Goal: Navigation & Orientation: Find specific page/section

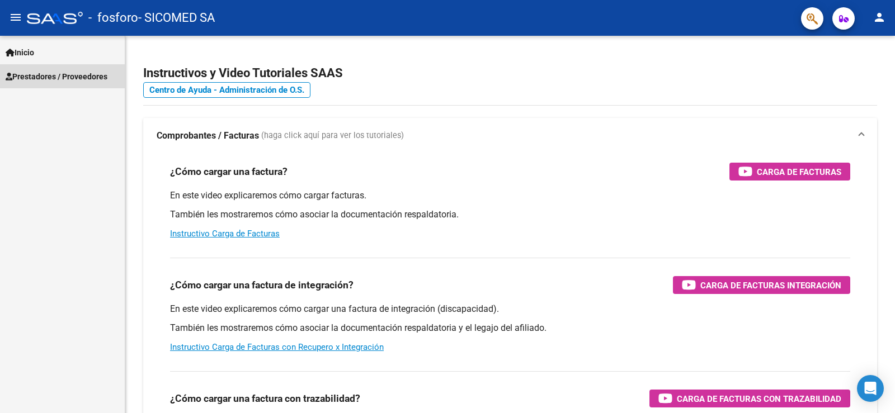
click at [55, 70] on span "Prestadores / Proveedores" at bounding box center [57, 76] width 102 height 12
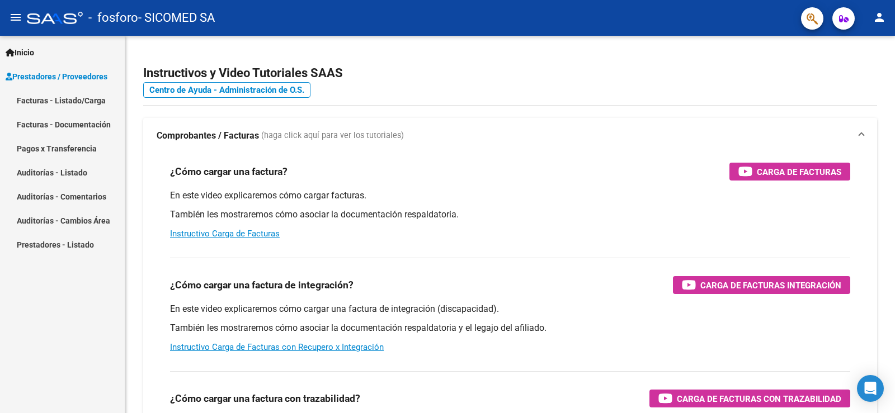
click at [71, 105] on link "Facturas - Listado/Carga" at bounding box center [62, 100] width 125 height 24
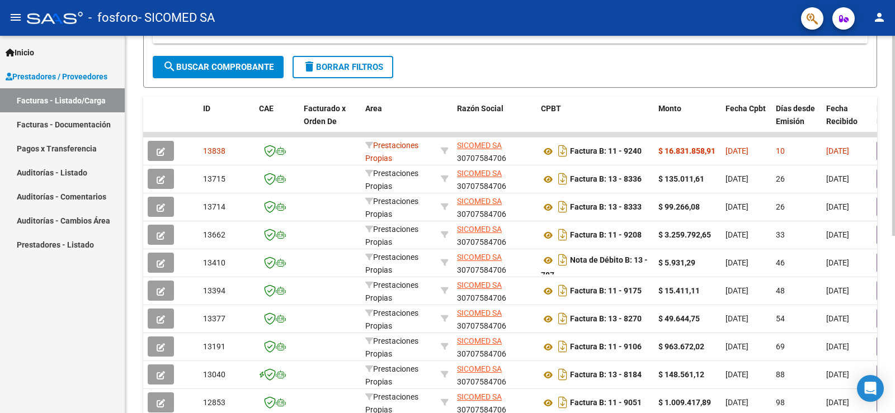
scroll to position [280, 0]
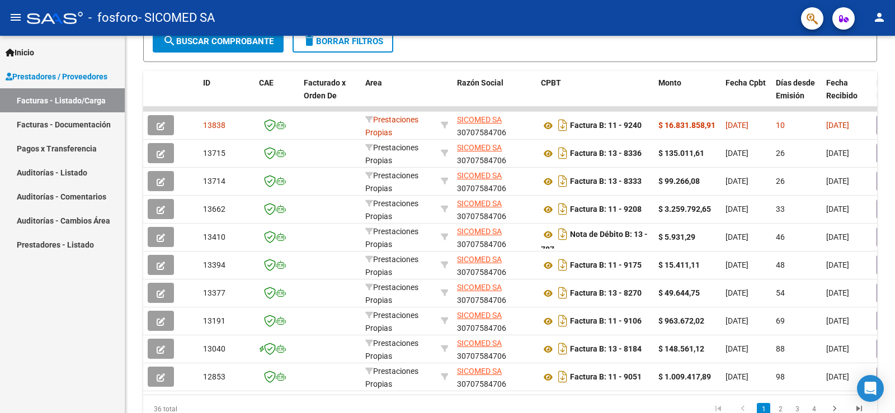
click at [75, 124] on link "Facturas - Documentación" at bounding box center [62, 124] width 125 height 24
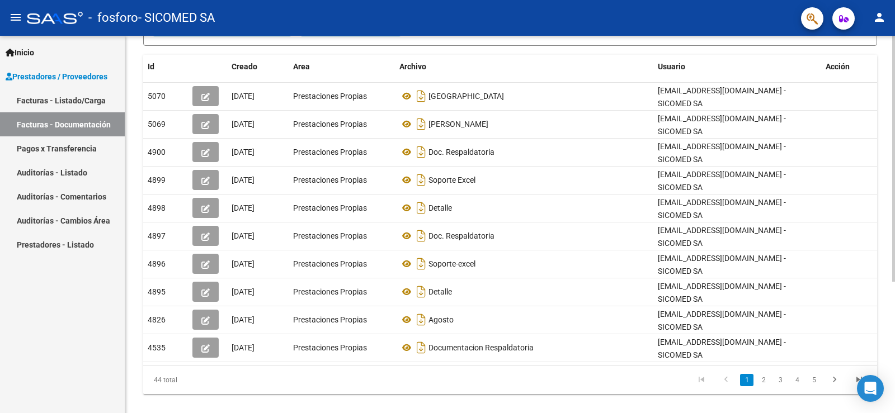
scroll to position [202, 0]
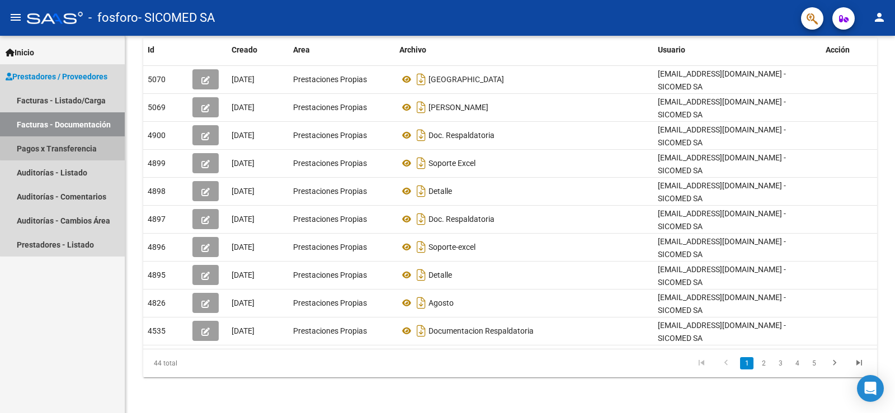
click at [69, 148] on link "Pagos x Transferencia" at bounding box center [62, 149] width 125 height 24
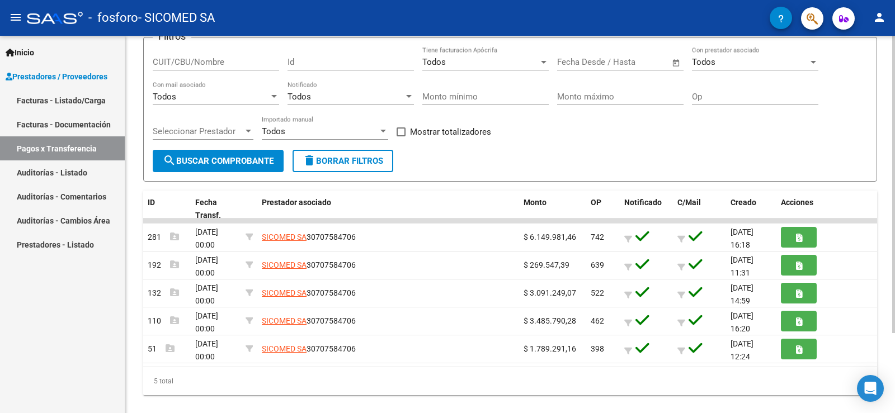
scroll to position [102, 0]
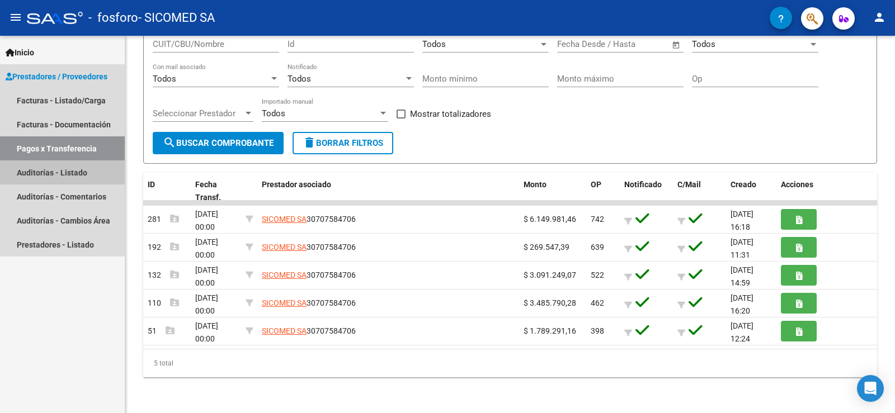
click at [55, 180] on link "Auditorías - Listado" at bounding box center [62, 173] width 125 height 24
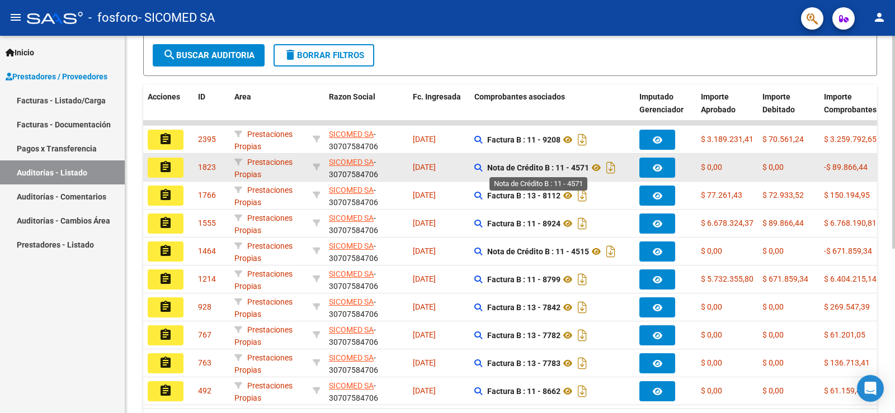
scroll to position [292, 0]
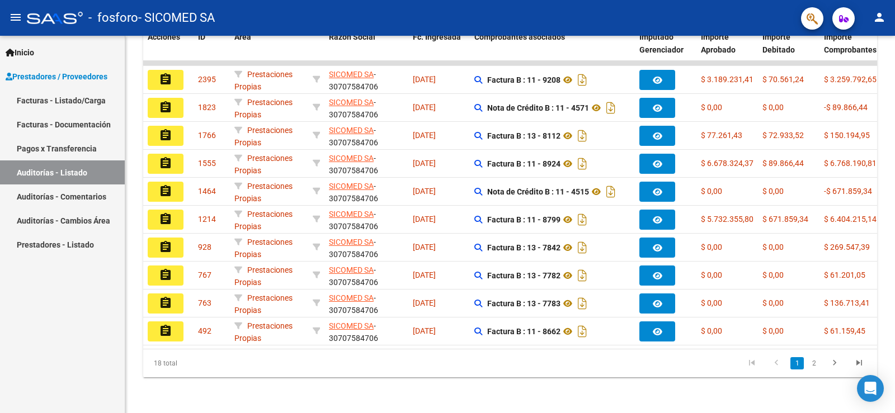
click at [54, 125] on link "Facturas - Documentación" at bounding box center [62, 124] width 125 height 24
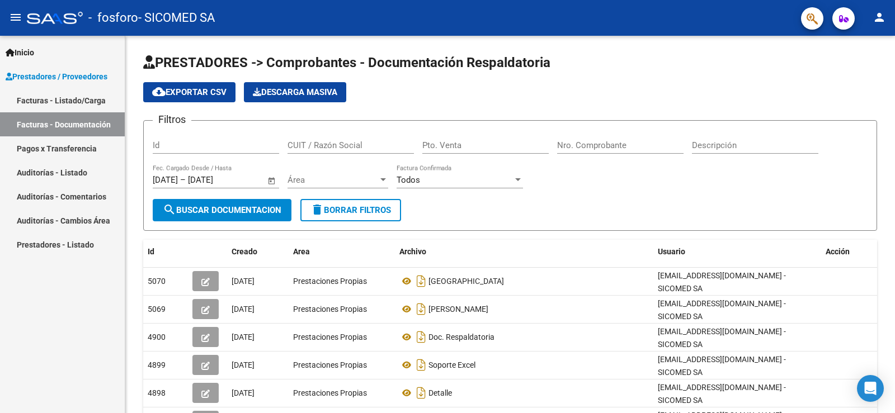
click at [168, 15] on span "- SICOMED SA" at bounding box center [176, 18] width 77 height 25
click at [877, 15] on mat-icon "person" at bounding box center [879, 17] width 13 height 13
click at [854, 72] on button "exit_to_app Salir" at bounding box center [856, 73] width 68 height 27
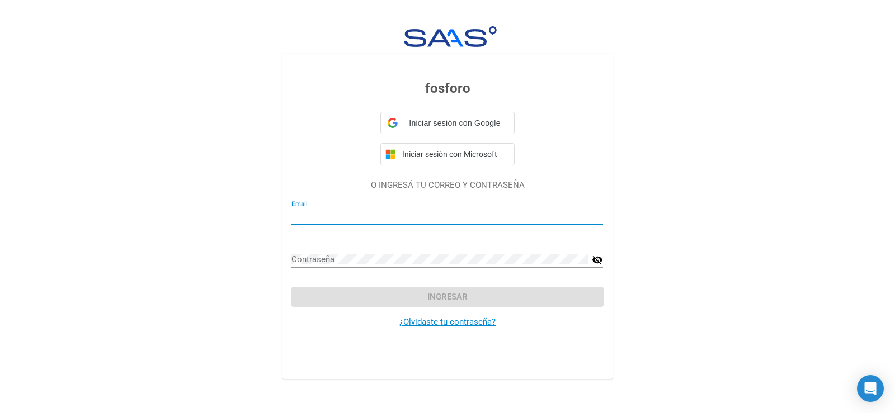
type input "[EMAIL_ADDRESS][DOMAIN_NAME]"
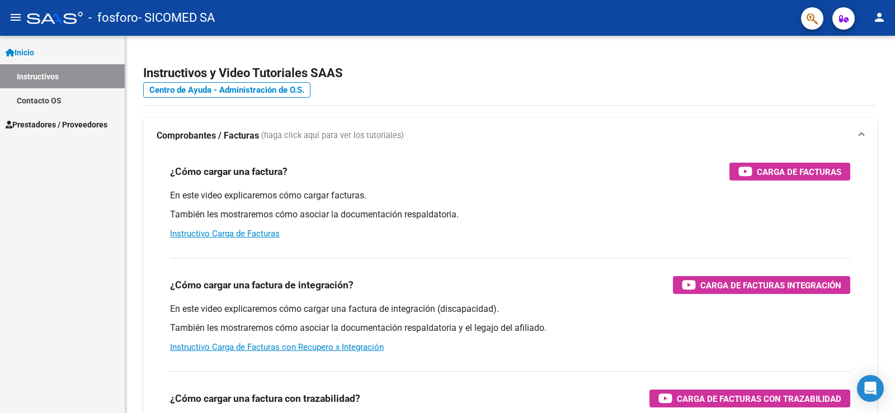
click at [75, 127] on span "Prestadores / Proveedores" at bounding box center [57, 125] width 102 height 12
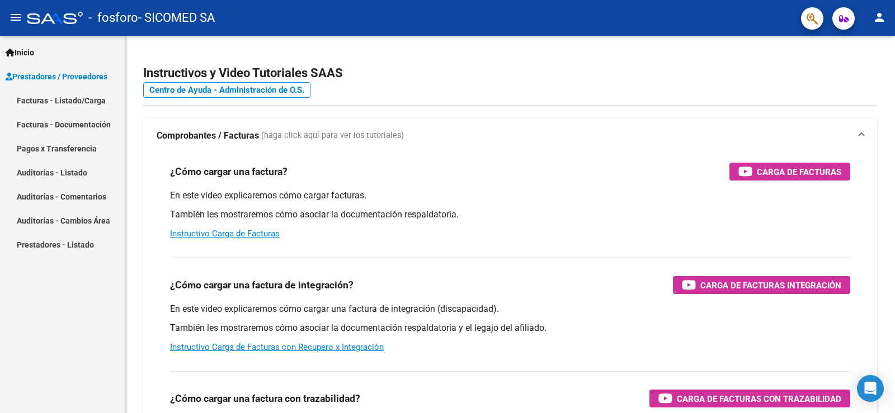
click at [57, 241] on link "Prestadores - Listado" at bounding box center [62, 245] width 125 height 24
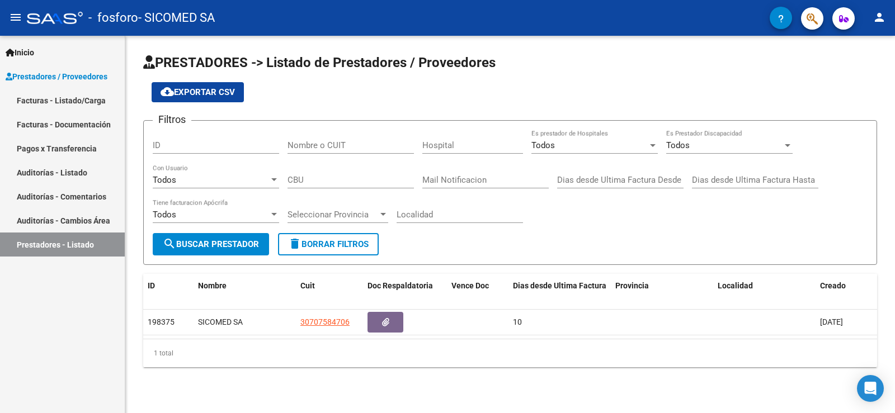
click at [68, 223] on link "Auditorías - Cambios Área" at bounding box center [62, 221] width 125 height 24
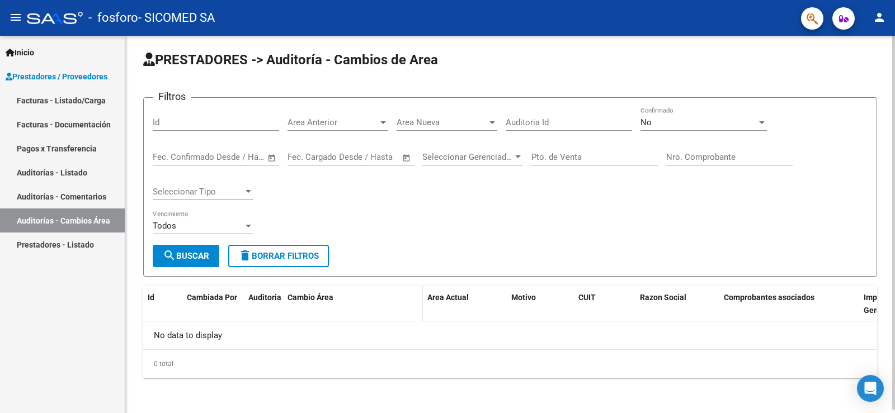
scroll to position [3, 0]
click at [26, 199] on link "Auditorías - Comentarios" at bounding box center [62, 197] width 125 height 24
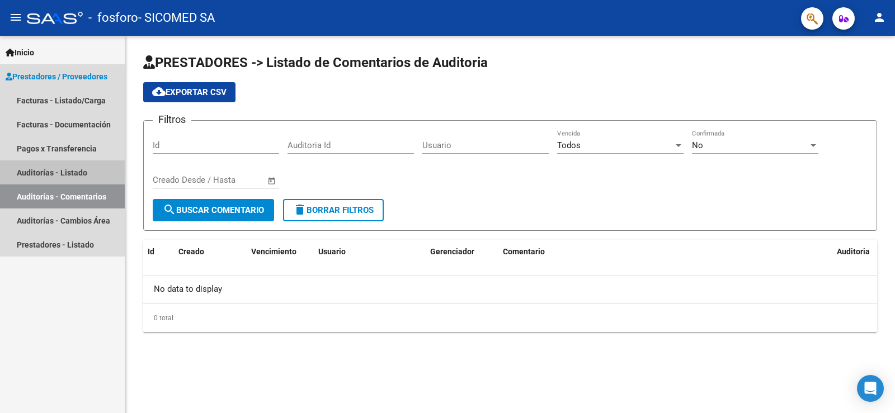
click at [32, 170] on link "Auditorías - Listado" at bounding box center [62, 173] width 125 height 24
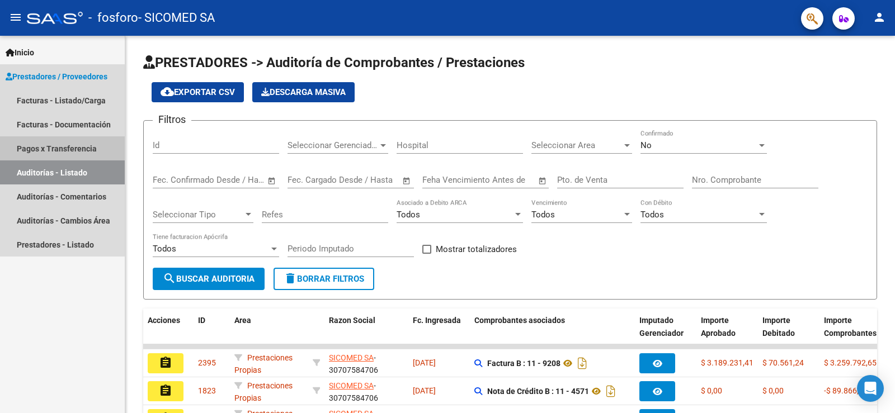
click at [54, 141] on link "Pagos x Transferencia" at bounding box center [62, 149] width 125 height 24
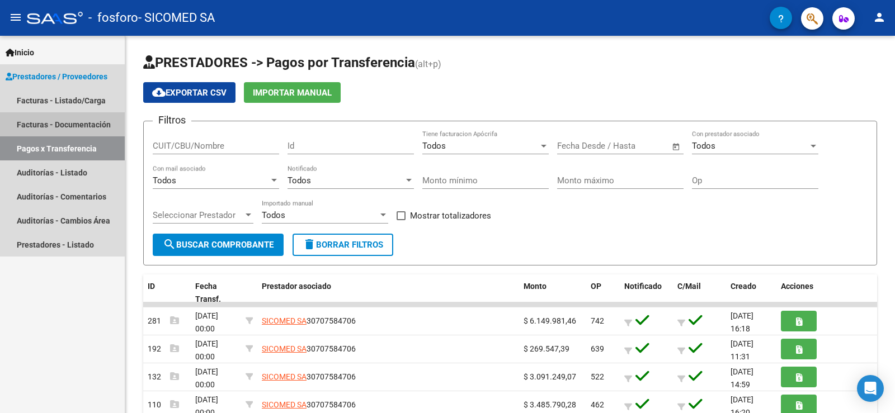
click at [52, 124] on link "Facturas - Documentación" at bounding box center [62, 124] width 125 height 24
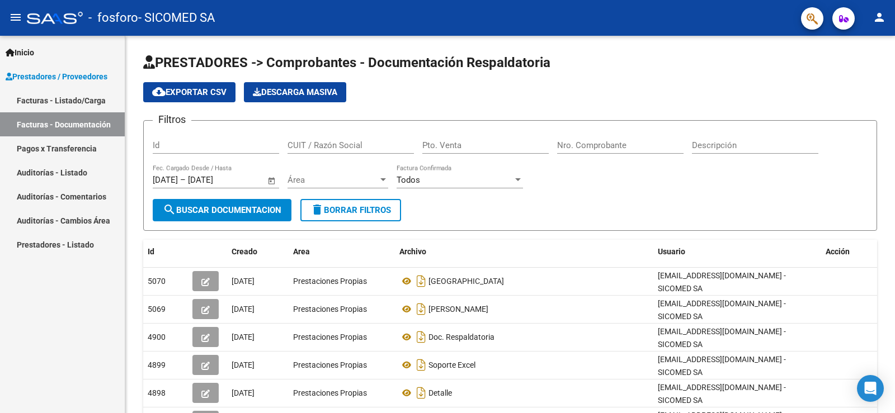
click at [27, 102] on link "Facturas - Listado/Carga" at bounding box center [62, 100] width 125 height 24
